Goal: Check status: Check status

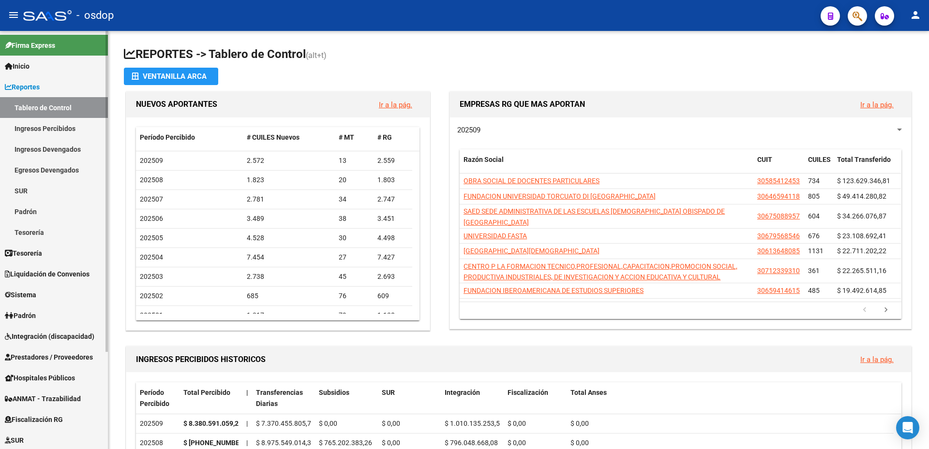
click at [40, 335] on span "Integración (discapacidad)" at bounding box center [49, 336] width 89 height 11
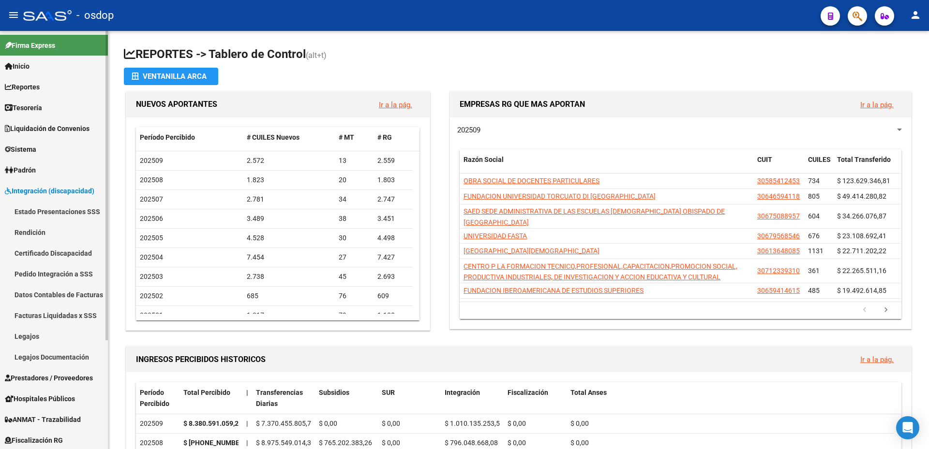
click at [49, 251] on link "Certificado Discapacidad" at bounding box center [54, 253] width 108 height 21
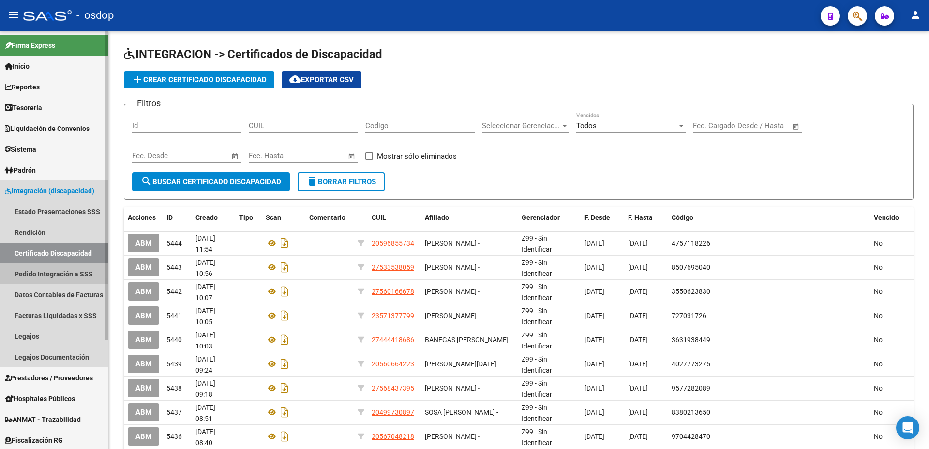
click at [55, 274] on link "Pedido Integración a SSS" at bounding box center [54, 274] width 108 height 21
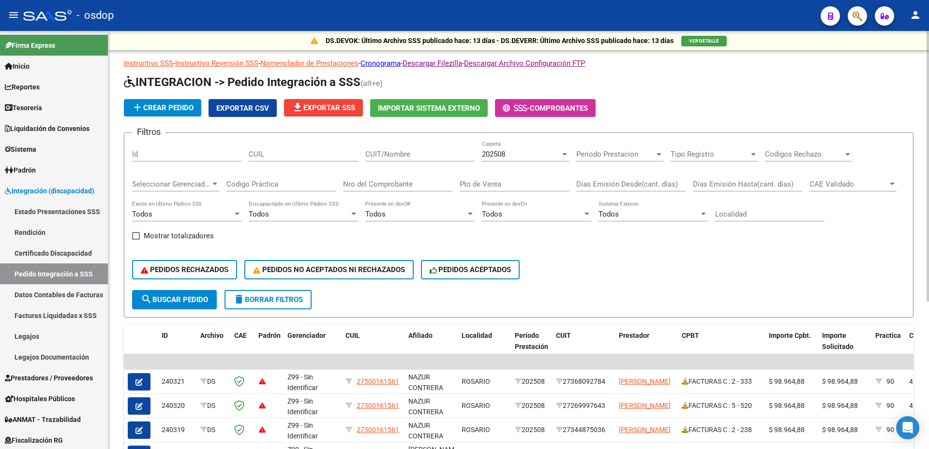
click at [156, 151] on input "Id" at bounding box center [186, 154] width 109 height 9
paste input "239889"
click at [152, 304] on mat-icon "search" at bounding box center [147, 300] width 12 height 12
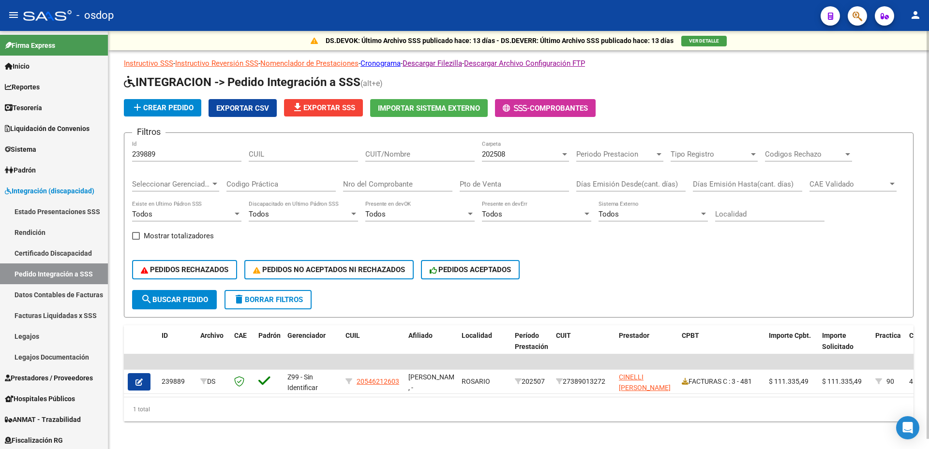
drag, startPoint x: 482, startPoint y: 396, endPoint x: 580, endPoint y: 395, distance: 98.2
click at [580, 395] on datatable-selection "| | 239889 DS Z99 - Sin Identificar 20546212603 [PERSON_NAME] , - ROSARIO 20250…" at bounding box center [518, 391] width 789 height 9
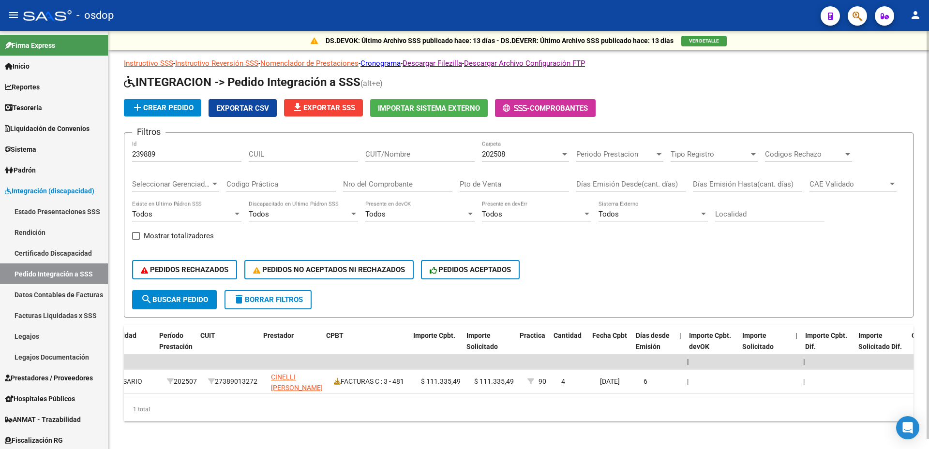
scroll to position [0, 361]
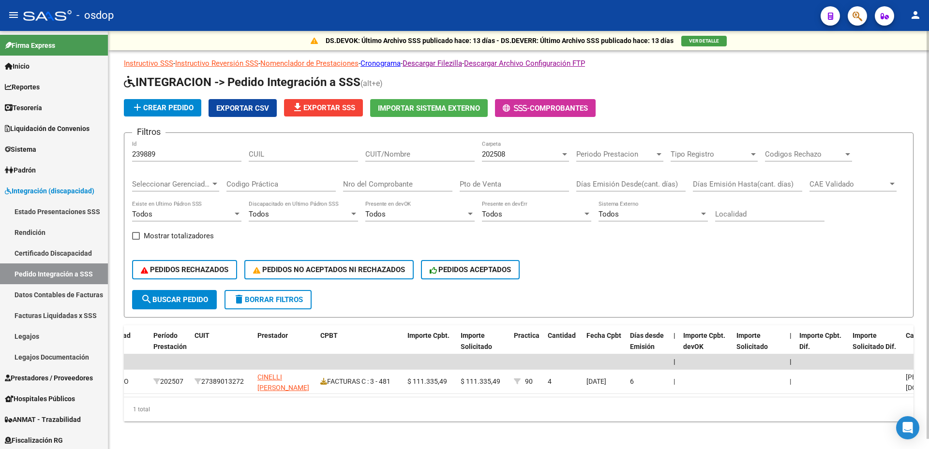
click at [737, 281] on div "PEDIDOS RECHAZADOS PEDIDOS NO ACEPTADOS NI RECHAZADOS PEDIDOS ACEPTADOS" at bounding box center [518, 270] width 773 height 41
click at [159, 159] on input "239889" at bounding box center [186, 154] width 109 height 9
drag, startPoint x: 169, startPoint y: 148, endPoint x: 149, endPoint y: 152, distance: 20.2
click at [154, 150] on div "239889 Id" at bounding box center [186, 151] width 109 height 21
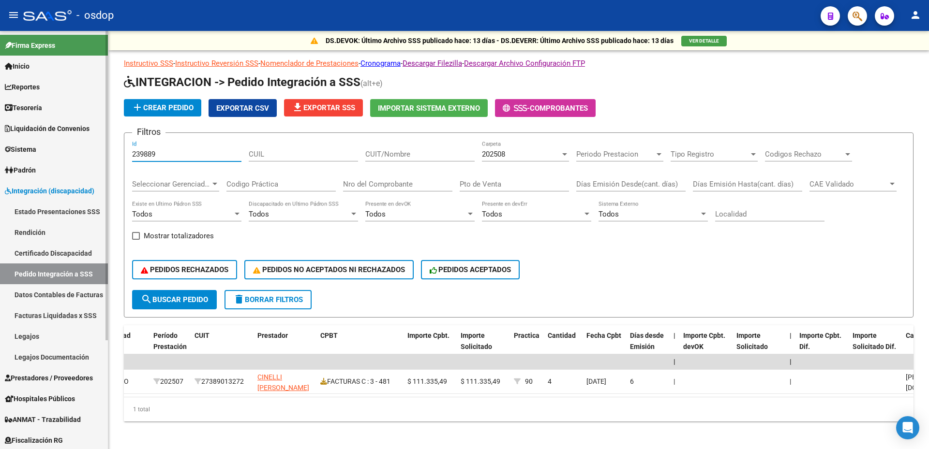
drag, startPoint x: 151, startPoint y: 153, endPoint x: 52, endPoint y: 155, distance: 99.2
click at [45, 154] on mat-sidenav-container "Firma Express Inicio Calendario SSS Instructivos Contacto OS Reportes Tablero d…" at bounding box center [464, 240] width 929 height 418
paste input "11"
type input "239811"
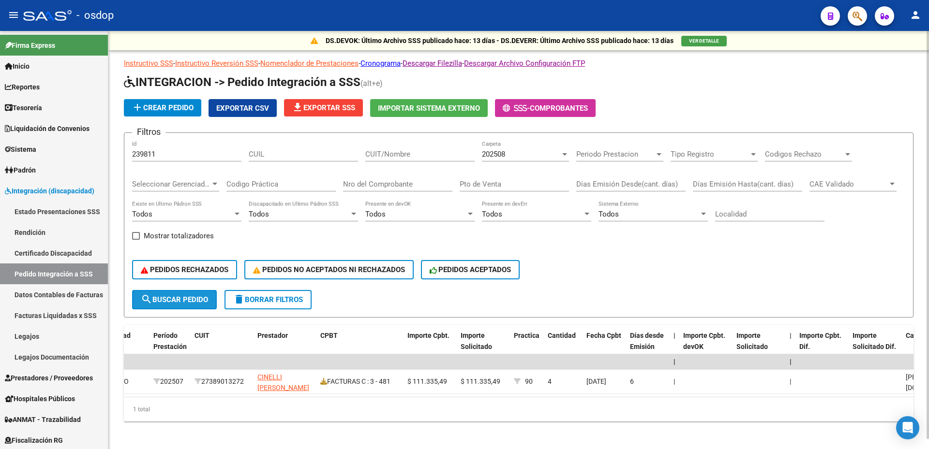
click at [170, 294] on button "search Buscar Pedido" at bounding box center [174, 299] width 85 height 19
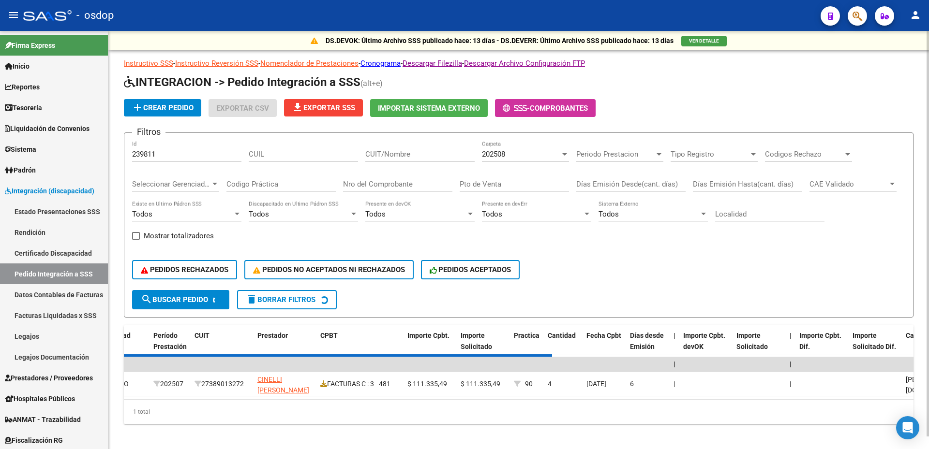
scroll to position [0, 0]
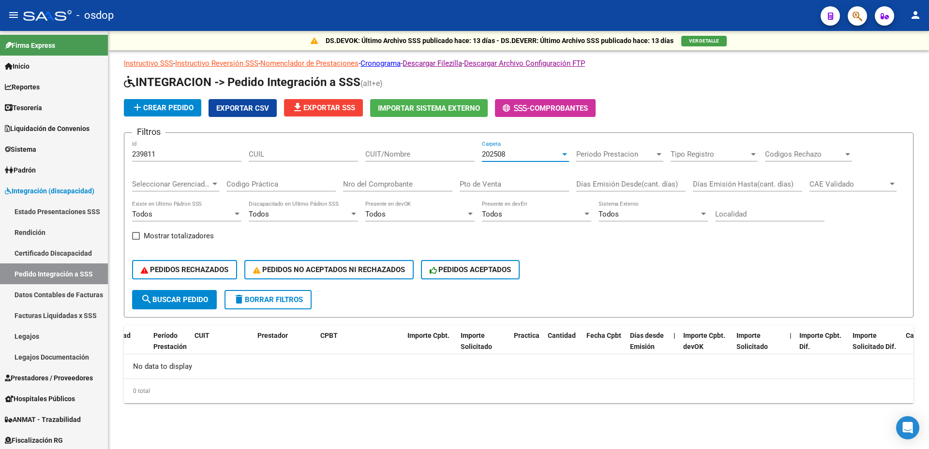
click at [553, 158] on div "202508" at bounding box center [521, 154] width 78 height 9
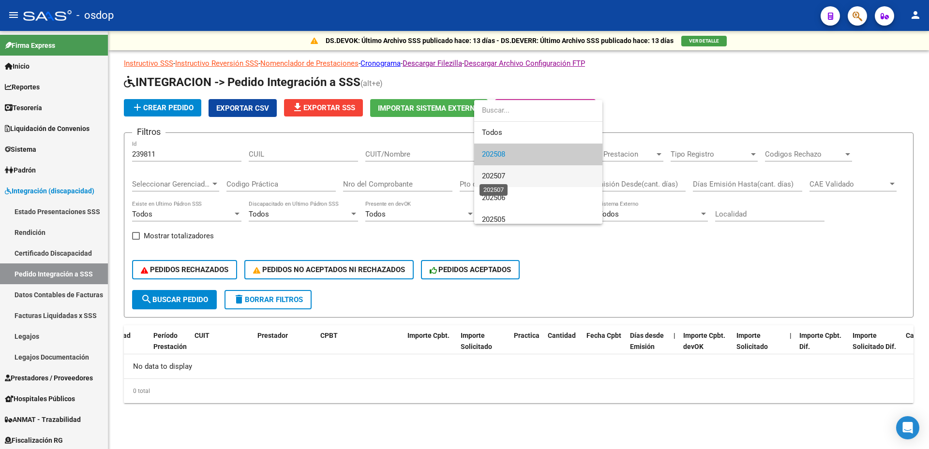
click at [505, 177] on span "202507" at bounding box center [493, 176] width 23 height 9
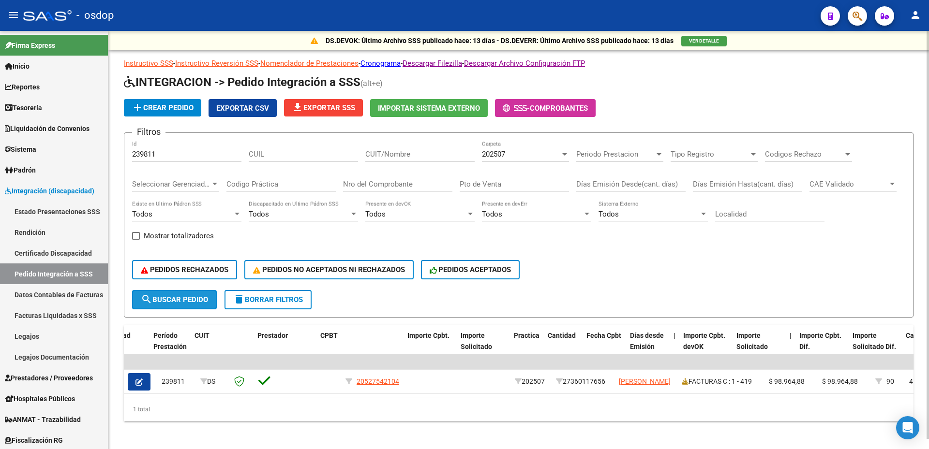
click at [188, 308] on button "search Buscar Pedido" at bounding box center [174, 299] width 85 height 19
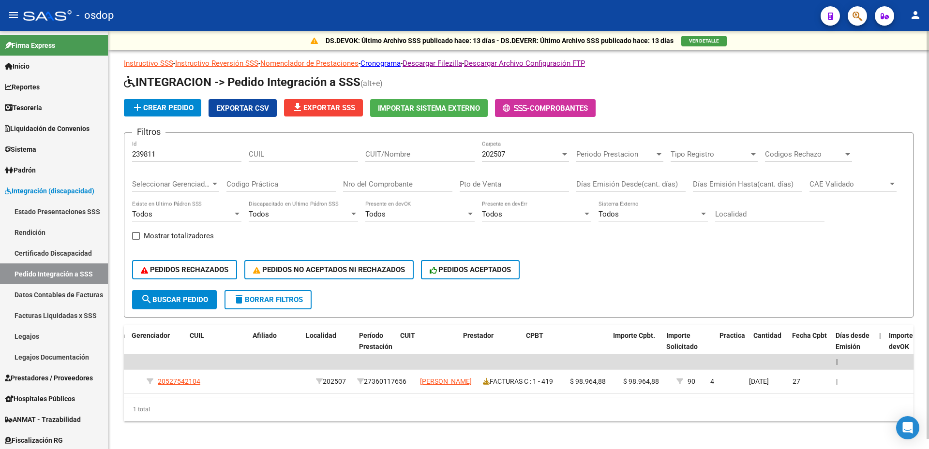
scroll to position [0, 219]
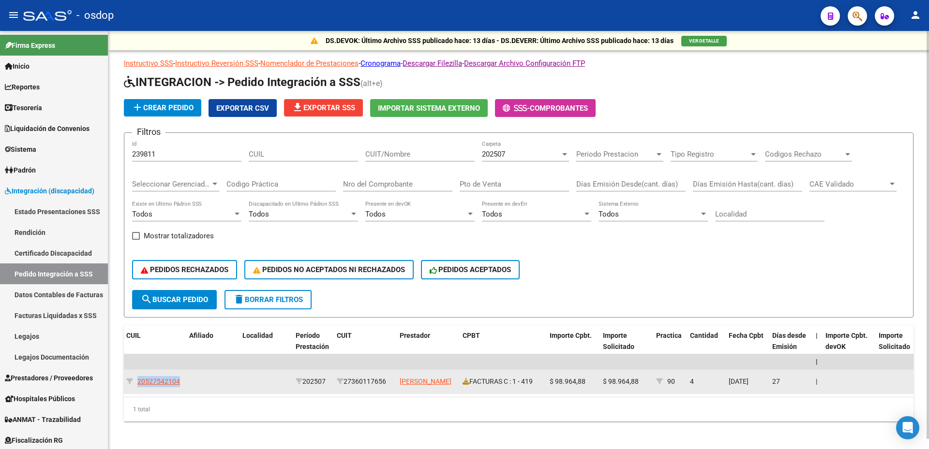
drag, startPoint x: 179, startPoint y: 384, endPoint x: 142, endPoint y: 382, distance: 37.8
click at [137, 384] on div "20527542104" at bounding box center [153, 381] width 55 height 11
copy div "20527542104"
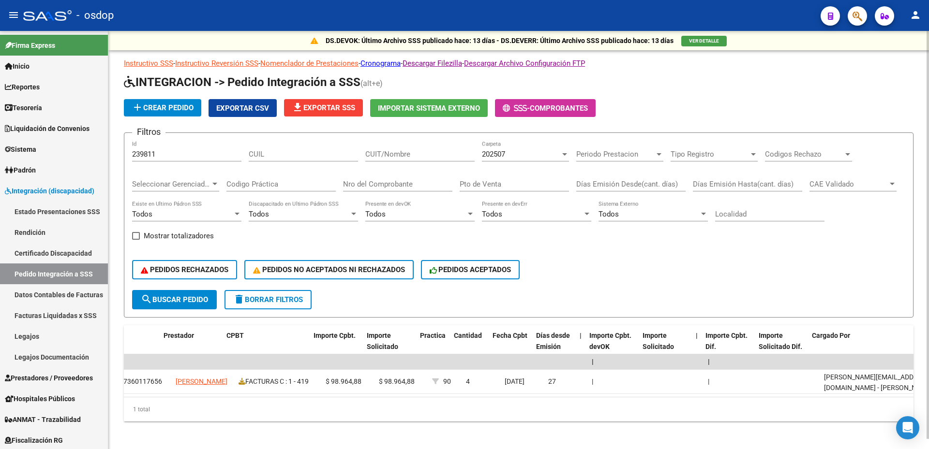
scroll to position [0, 439]
